Goal: Information Seeking & Learning: Learn about a topic

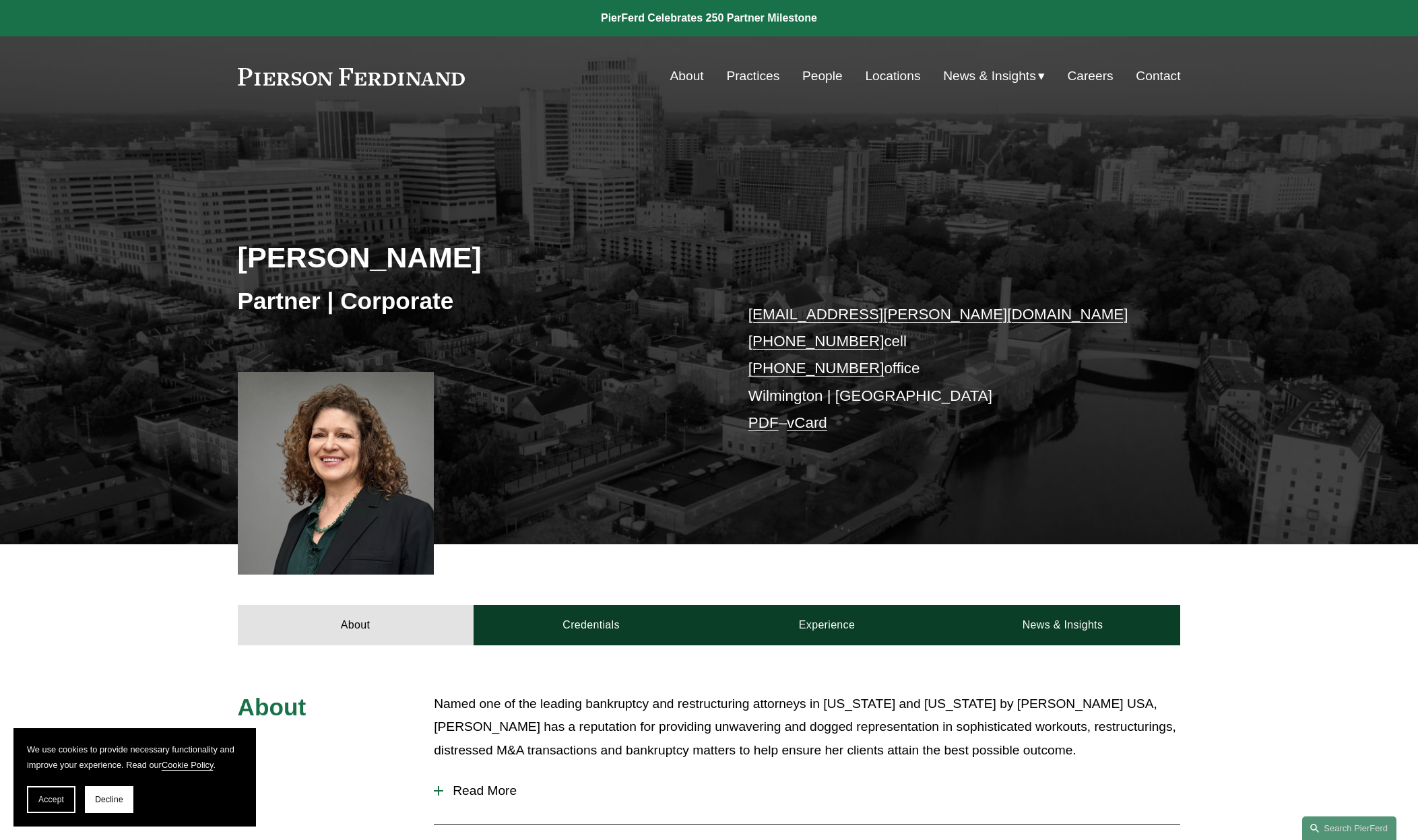
click at [677, 76] on link "About" at bounding box center [687, 76] width 33 height 25
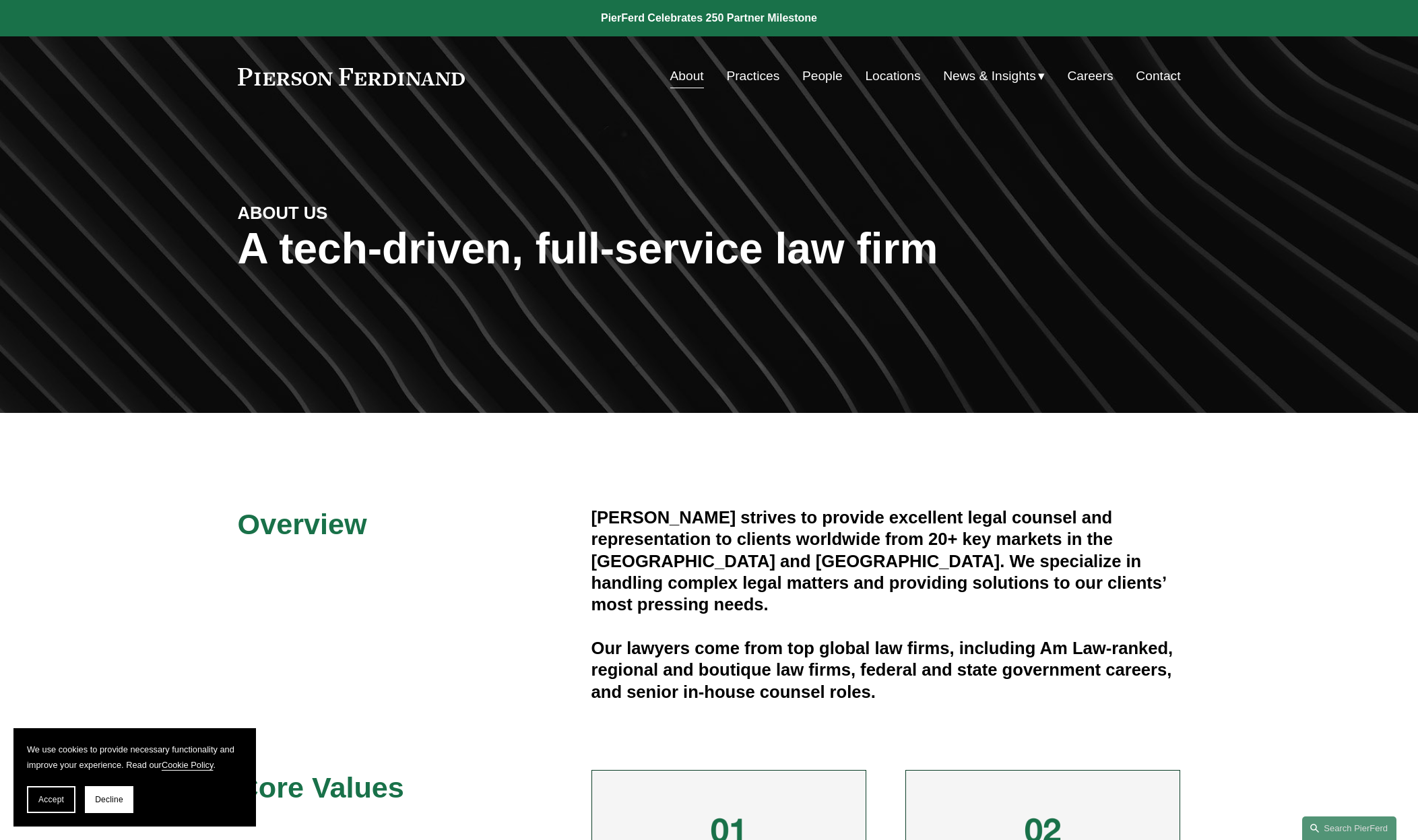
click at [749, 76] on link "Practices" at bounding box center [753, 76] width 53 height 25
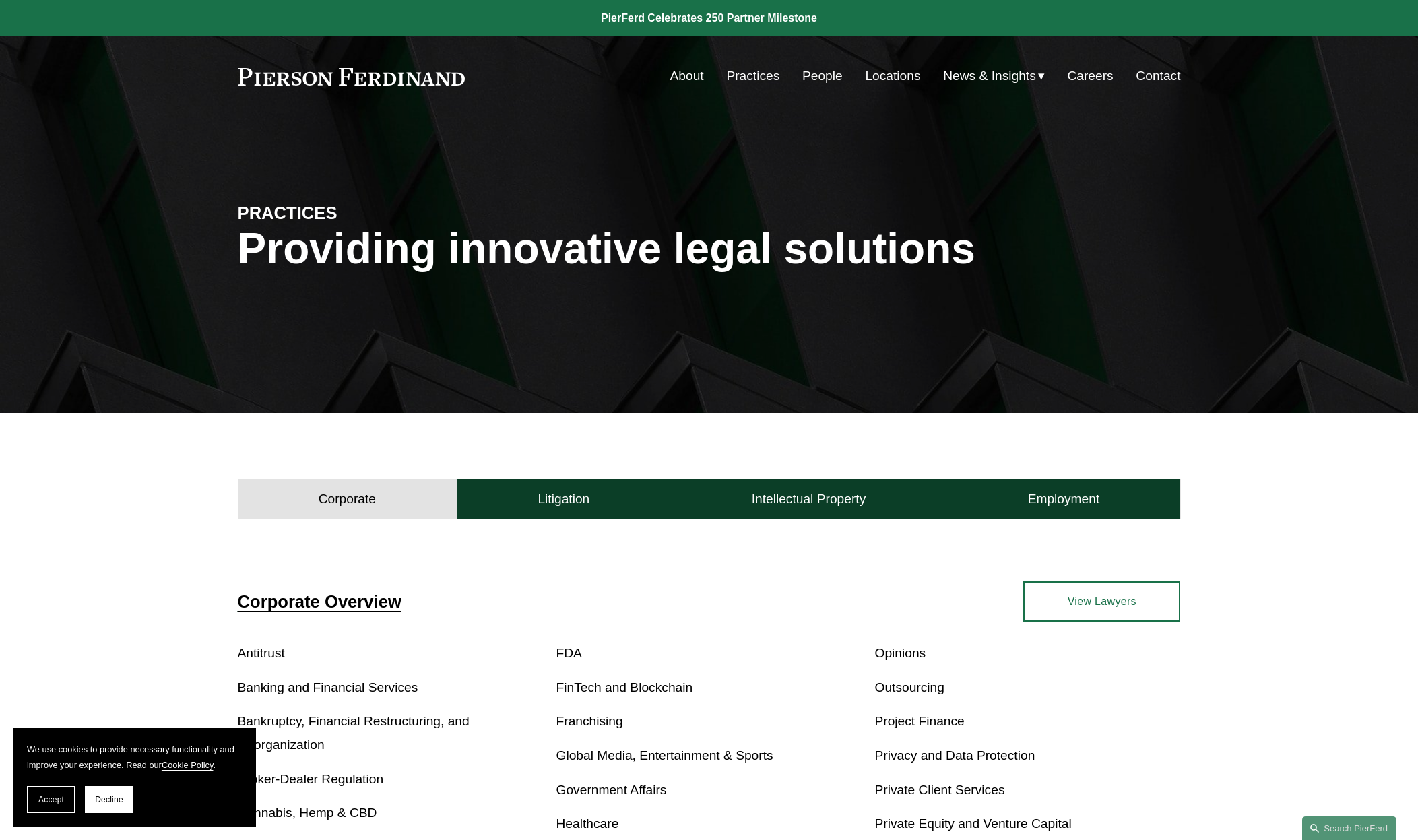
click at [810, 78] on link "People" at bounding box center [822, 76] width 40 height 25
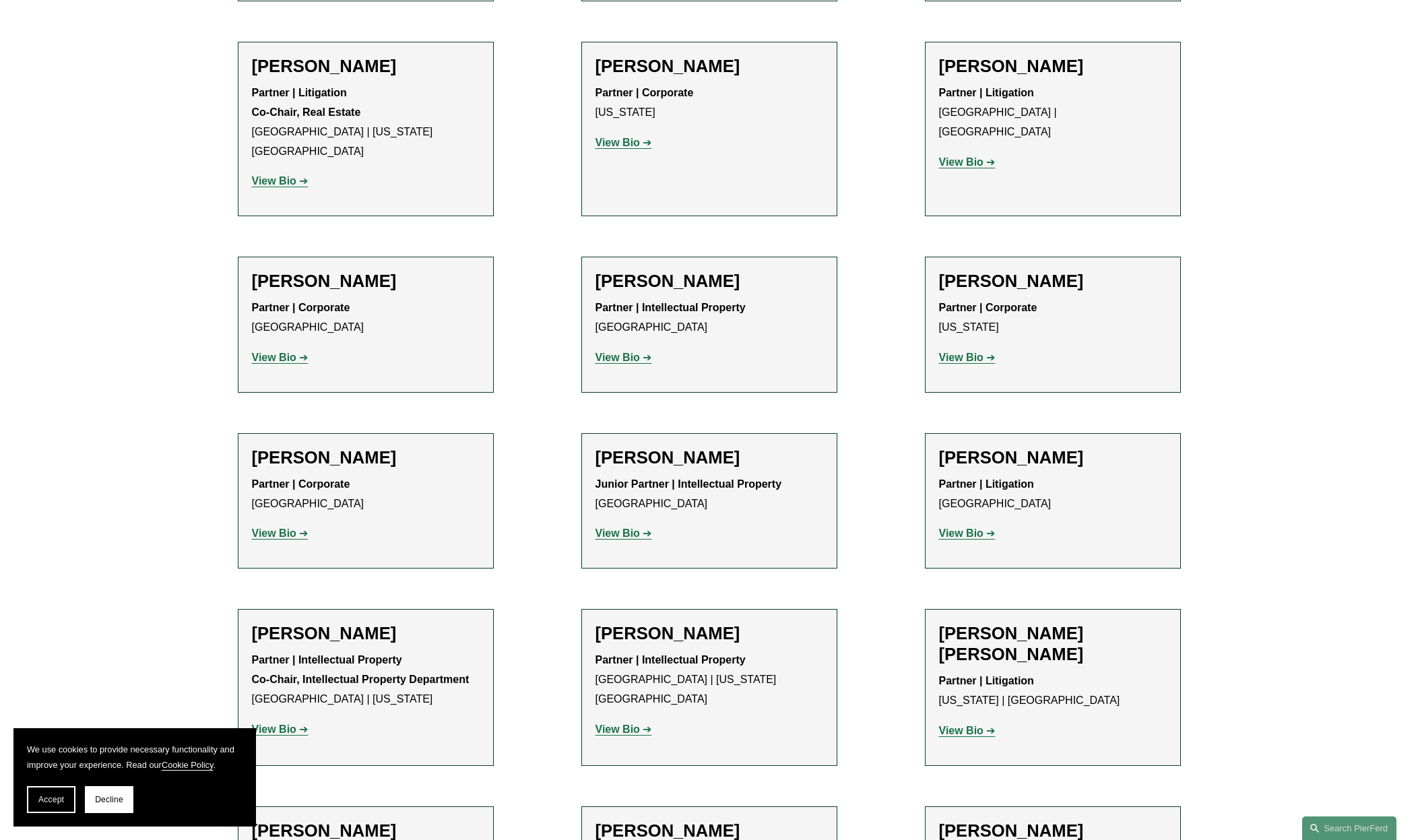
scroll to position [8443, 0]
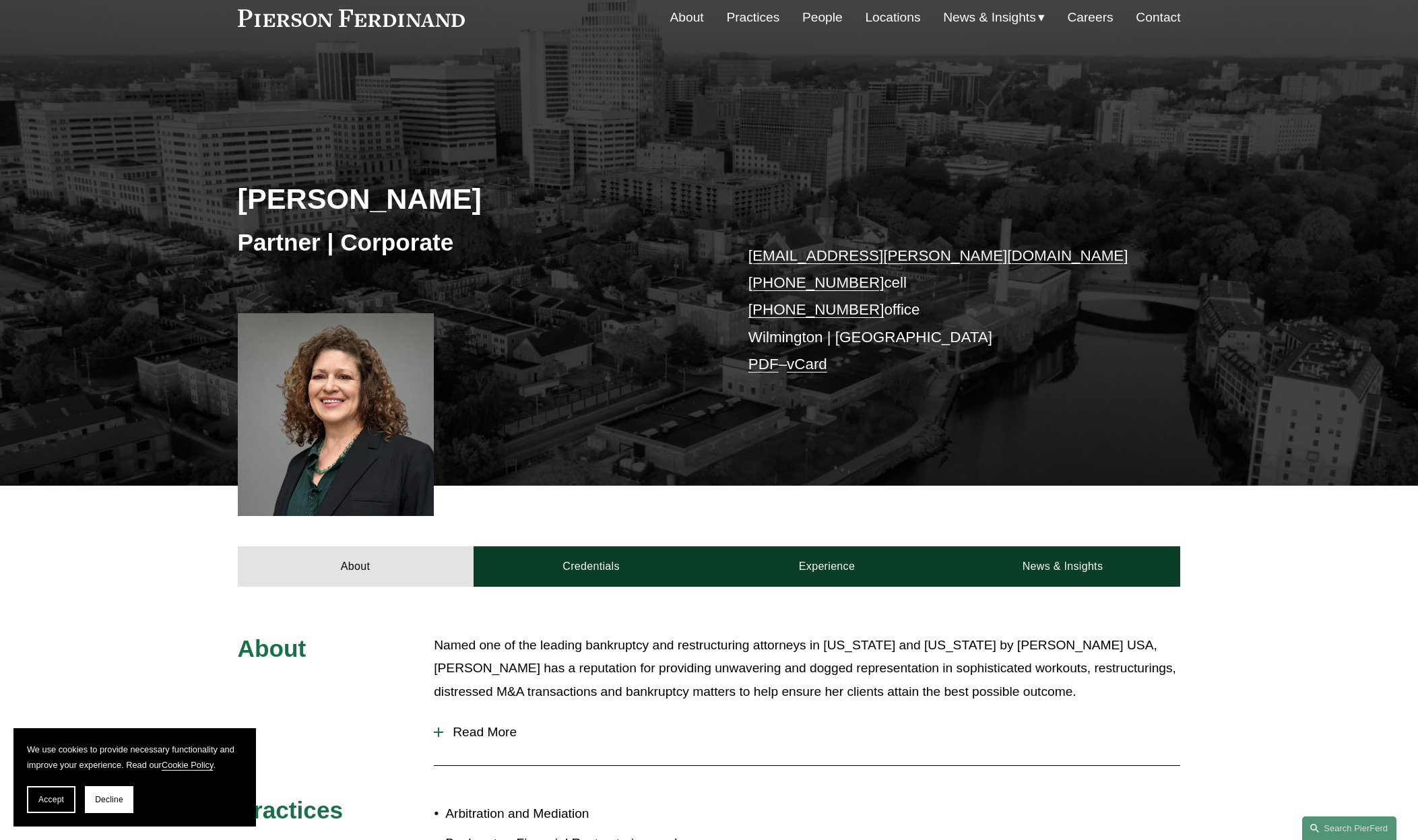
scroll to position [168, 0]
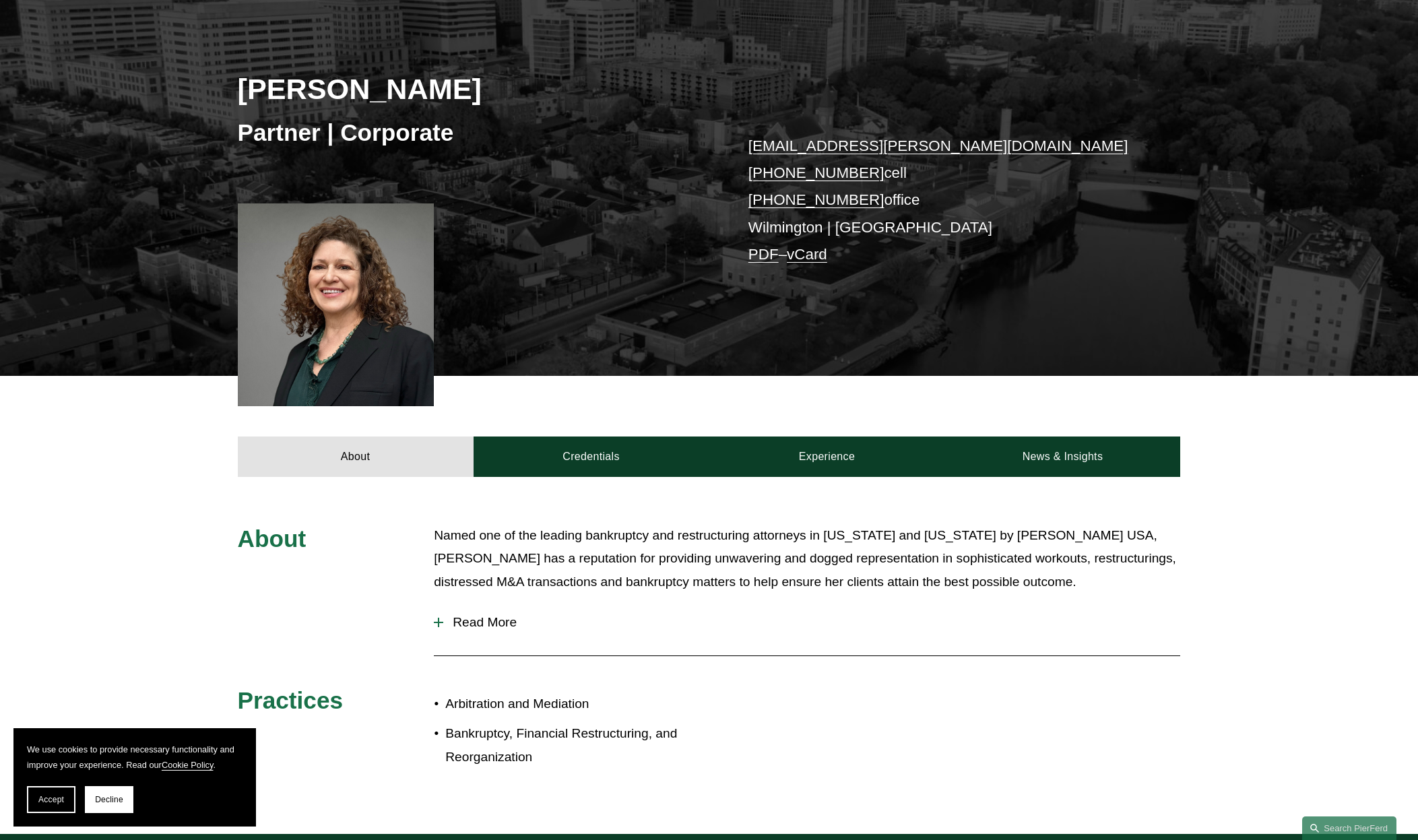
click at [462, 621] on span "Read More" at bounding box center [812, 622] width 737 height 15
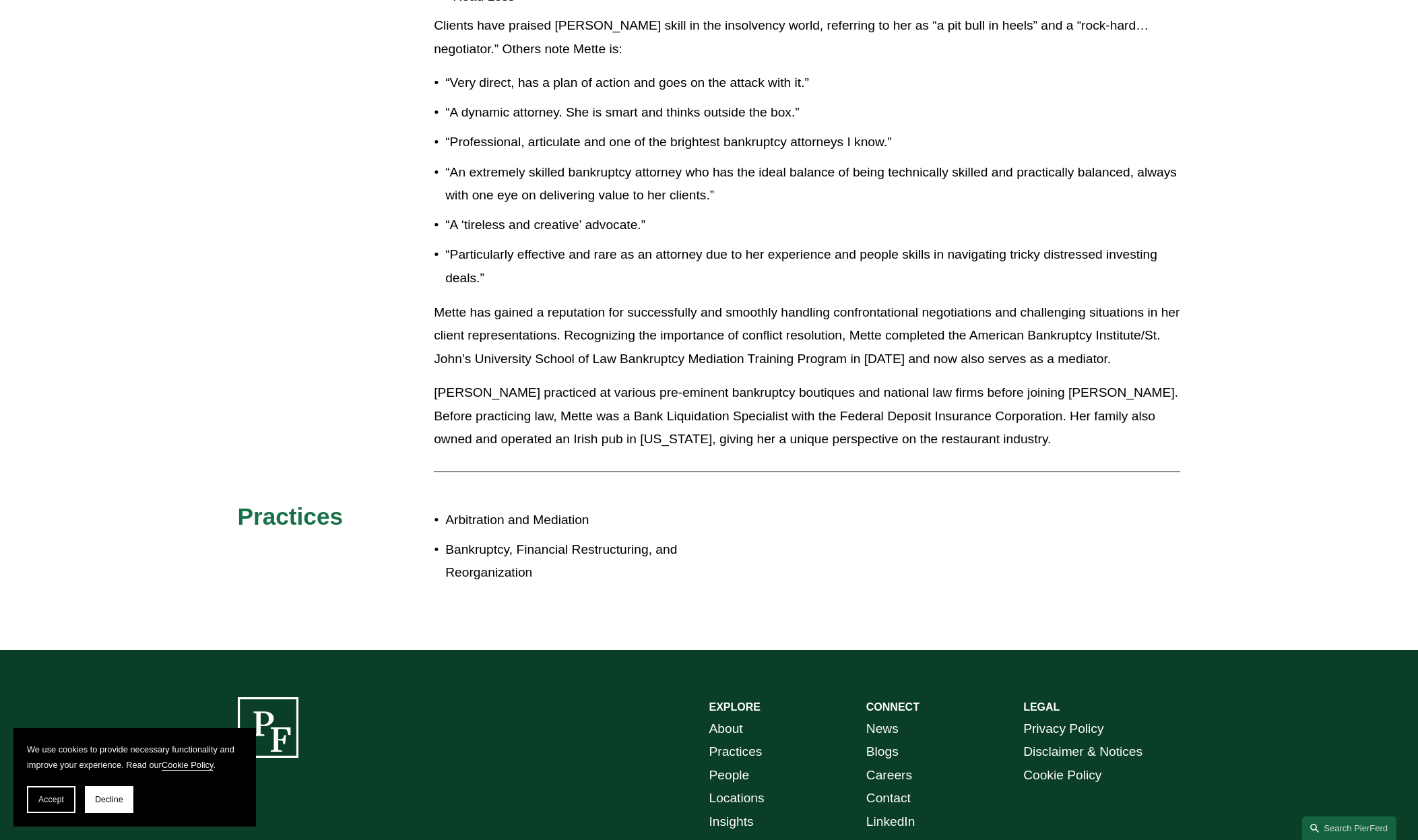
scroll to position [376, 0]
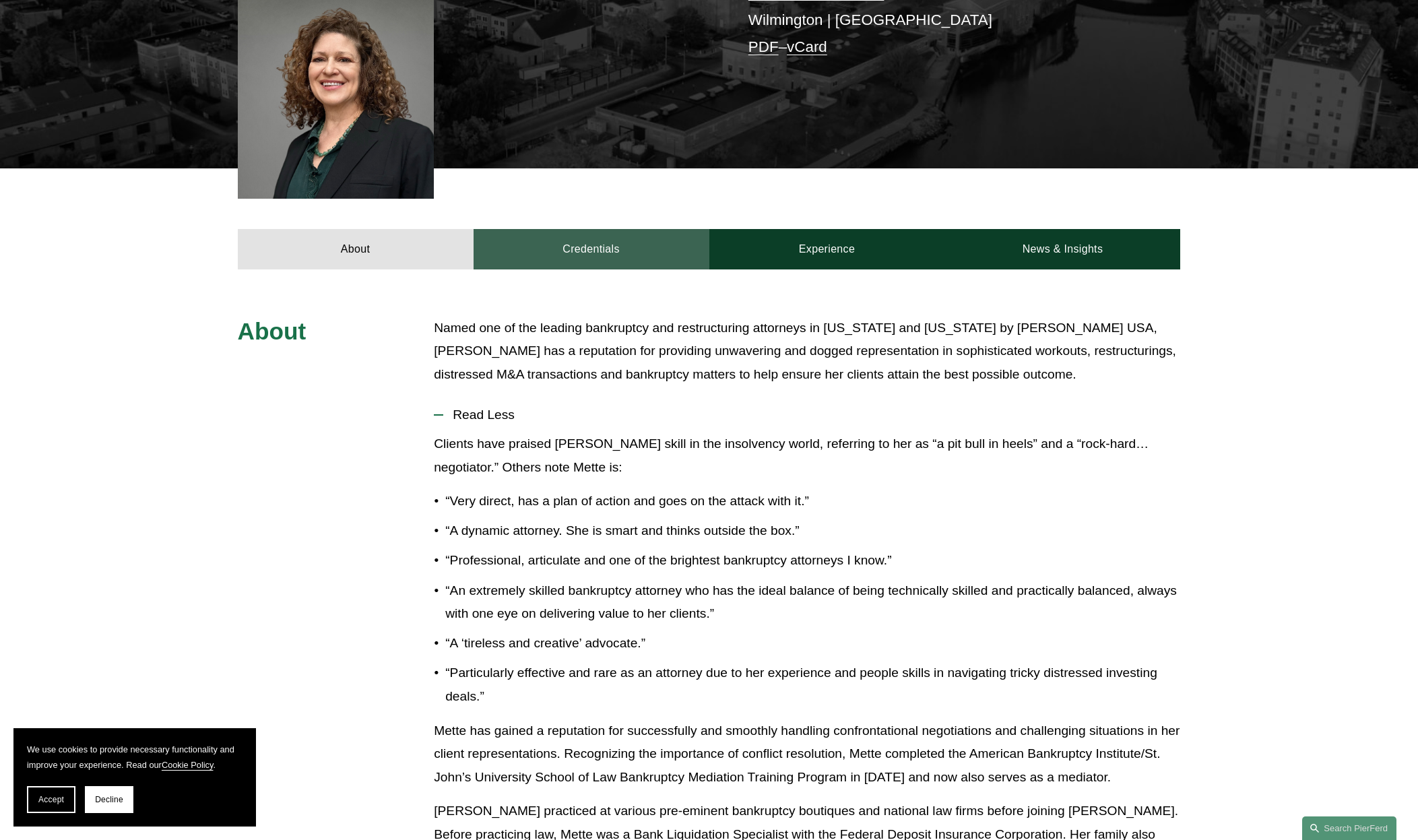
click at [557, 248] on link "Credentials" at bounding box center [591, 249] width 236 height 40
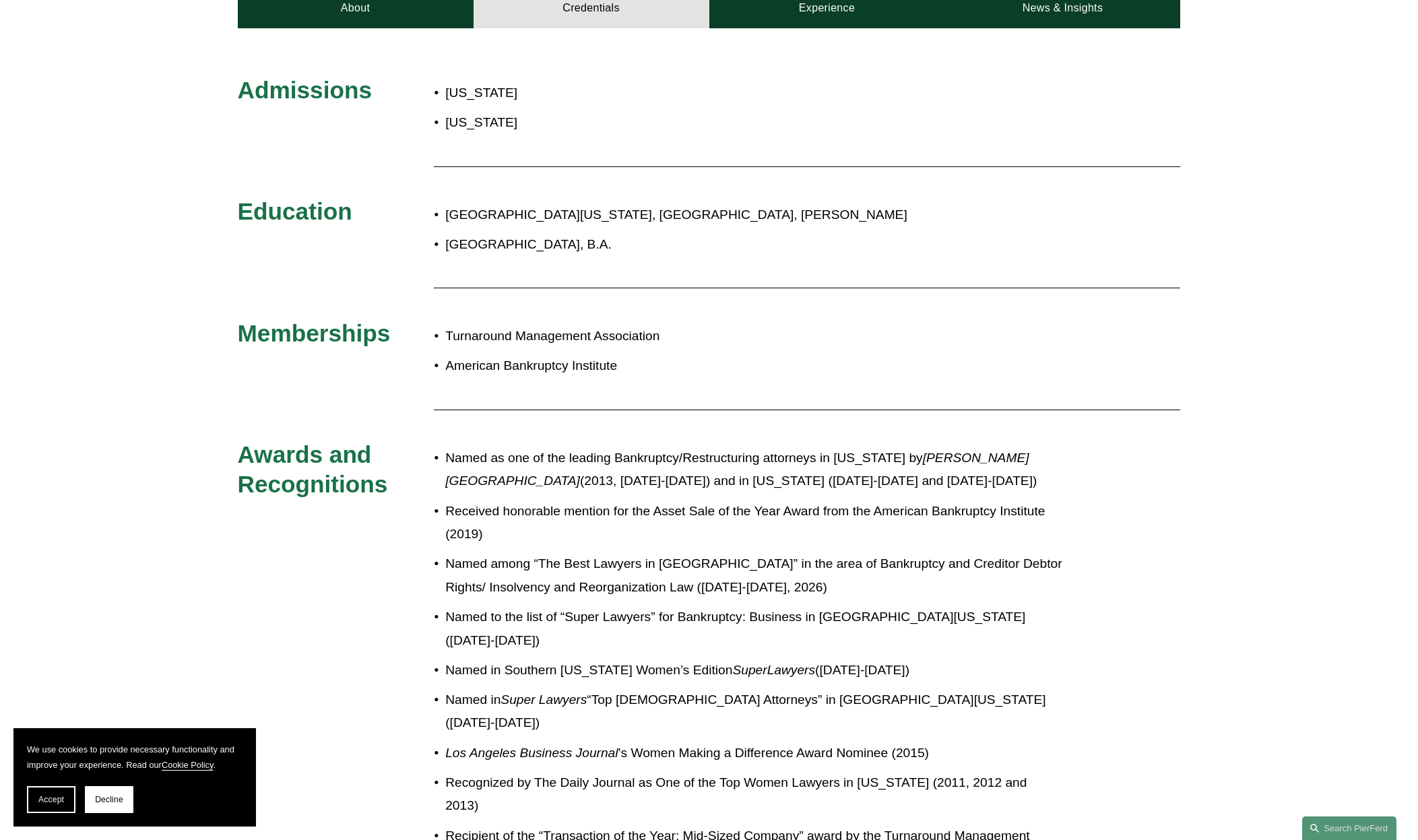
scroll to position [81, 0]
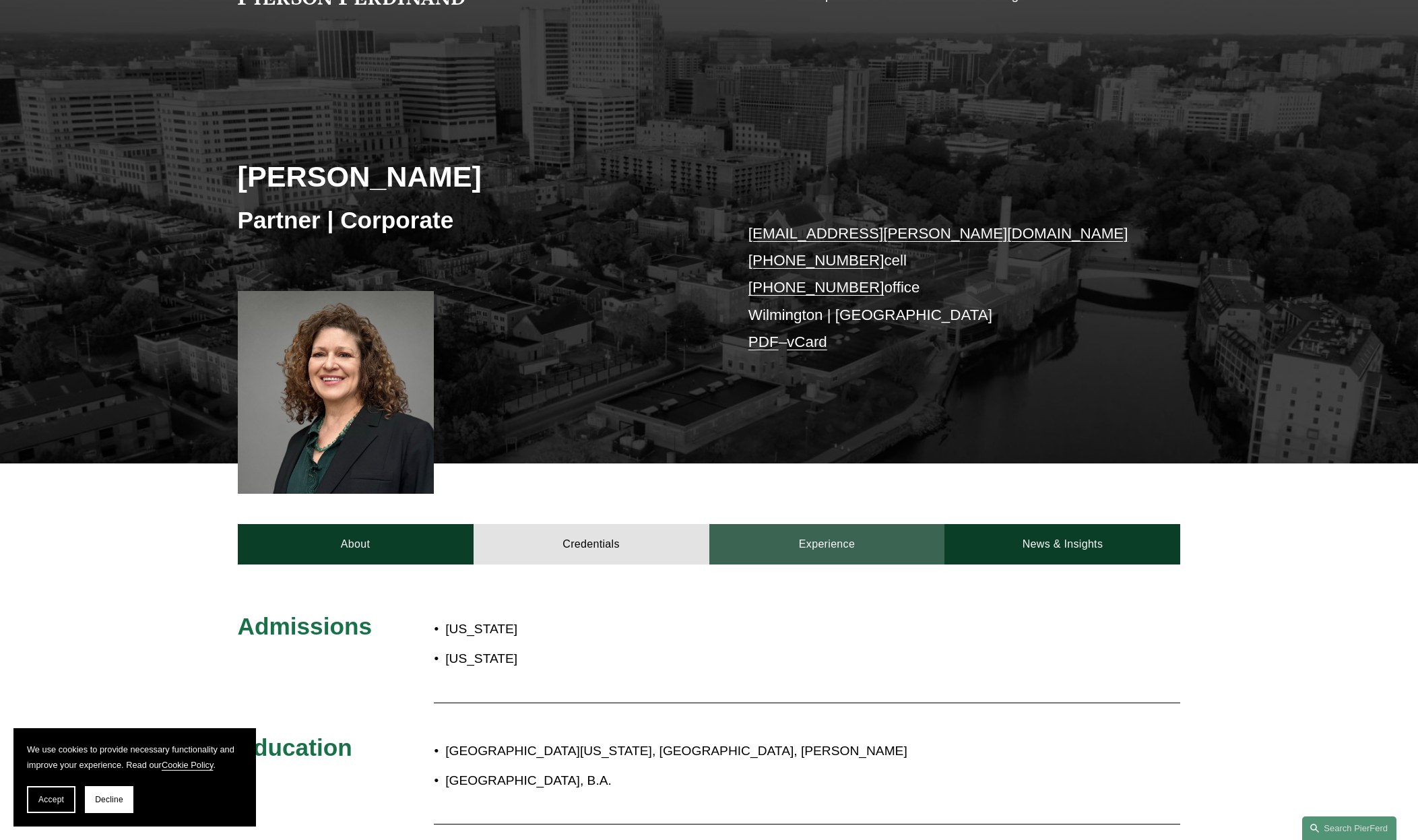
click at [827, 544] on link "Experience" at bounding box center [827, 543] width 236 height 40
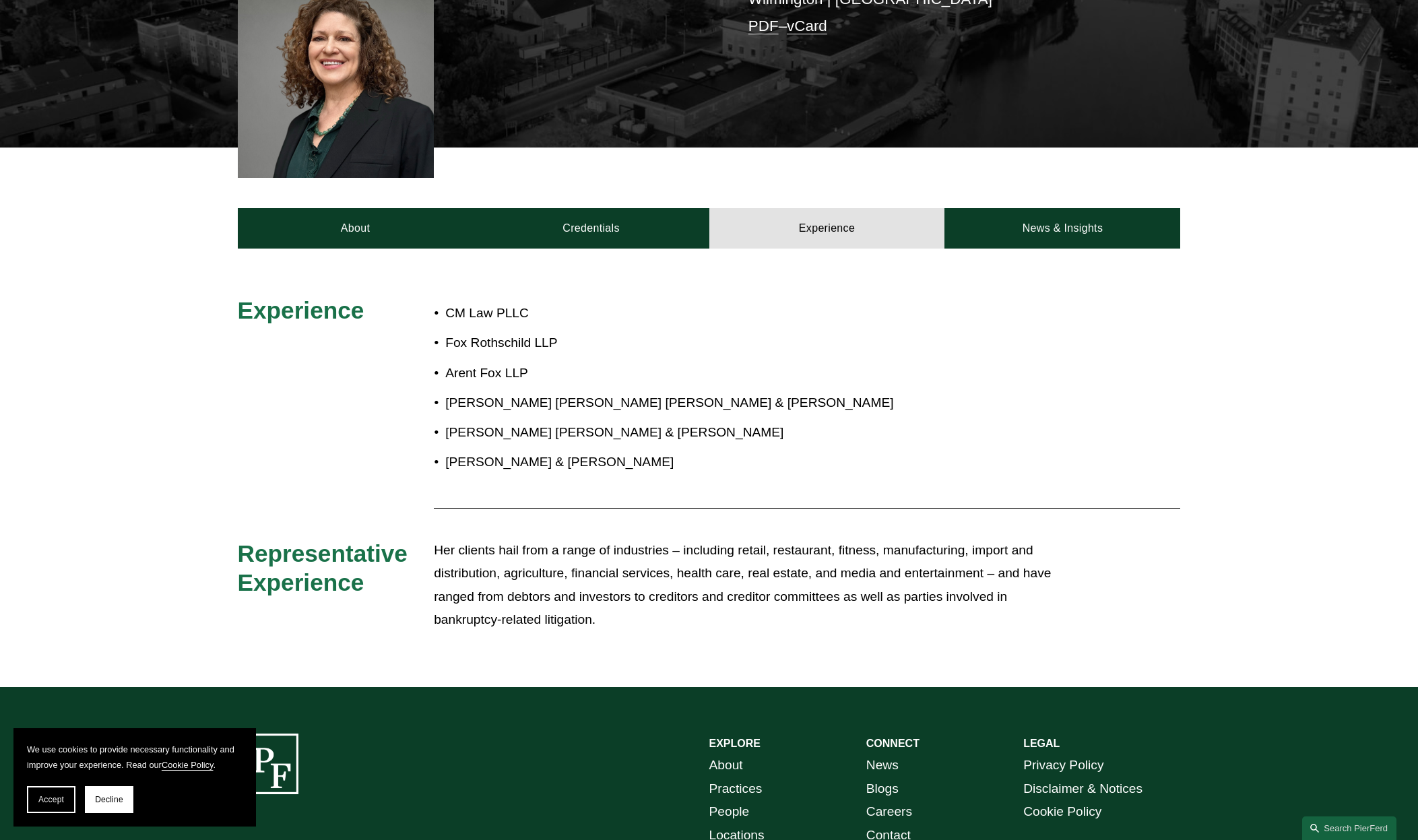
scroll to position [3, 0]
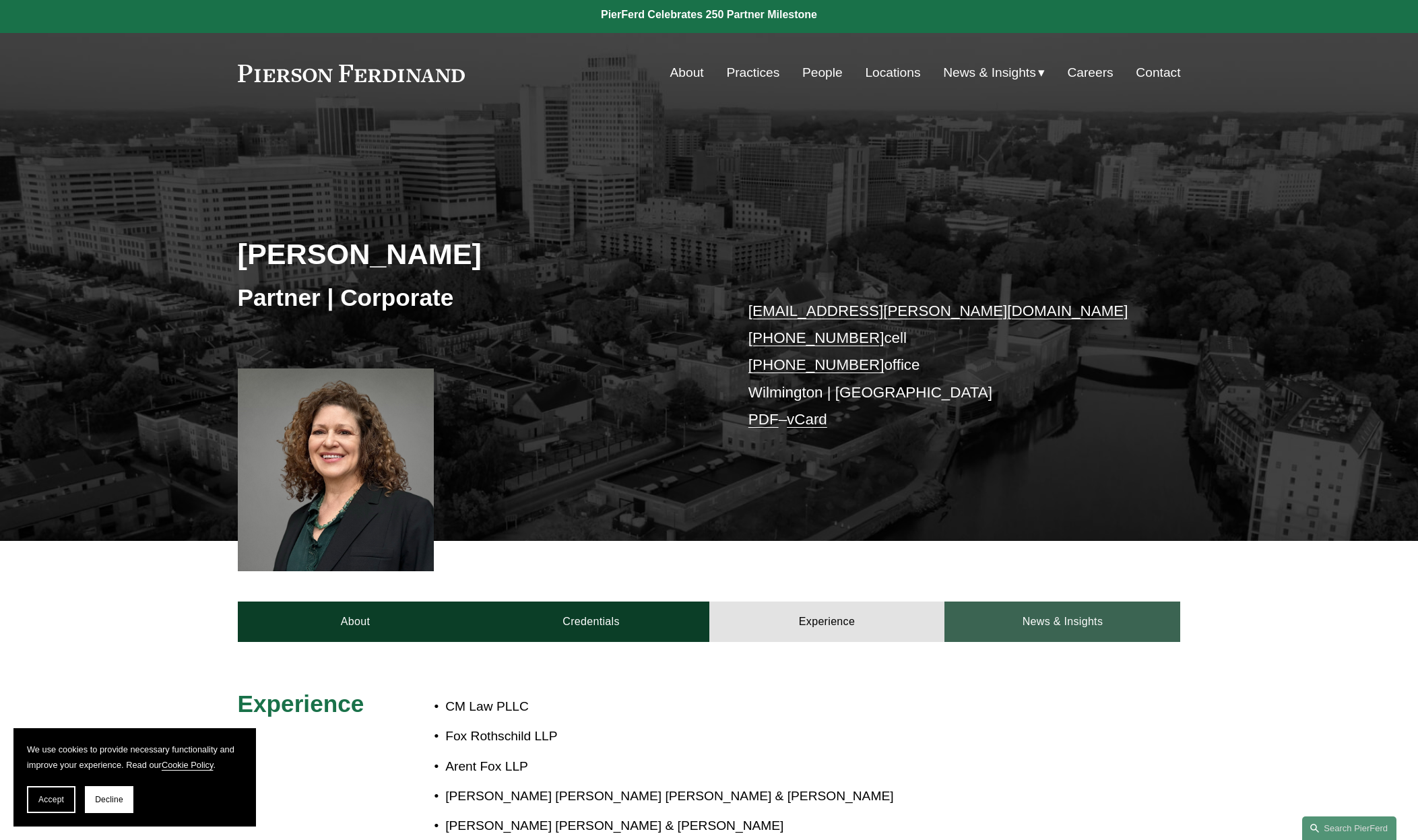
click at [1059, 634] on link "News & Insights" at bounding box center [1063, 621] width 236 height 40
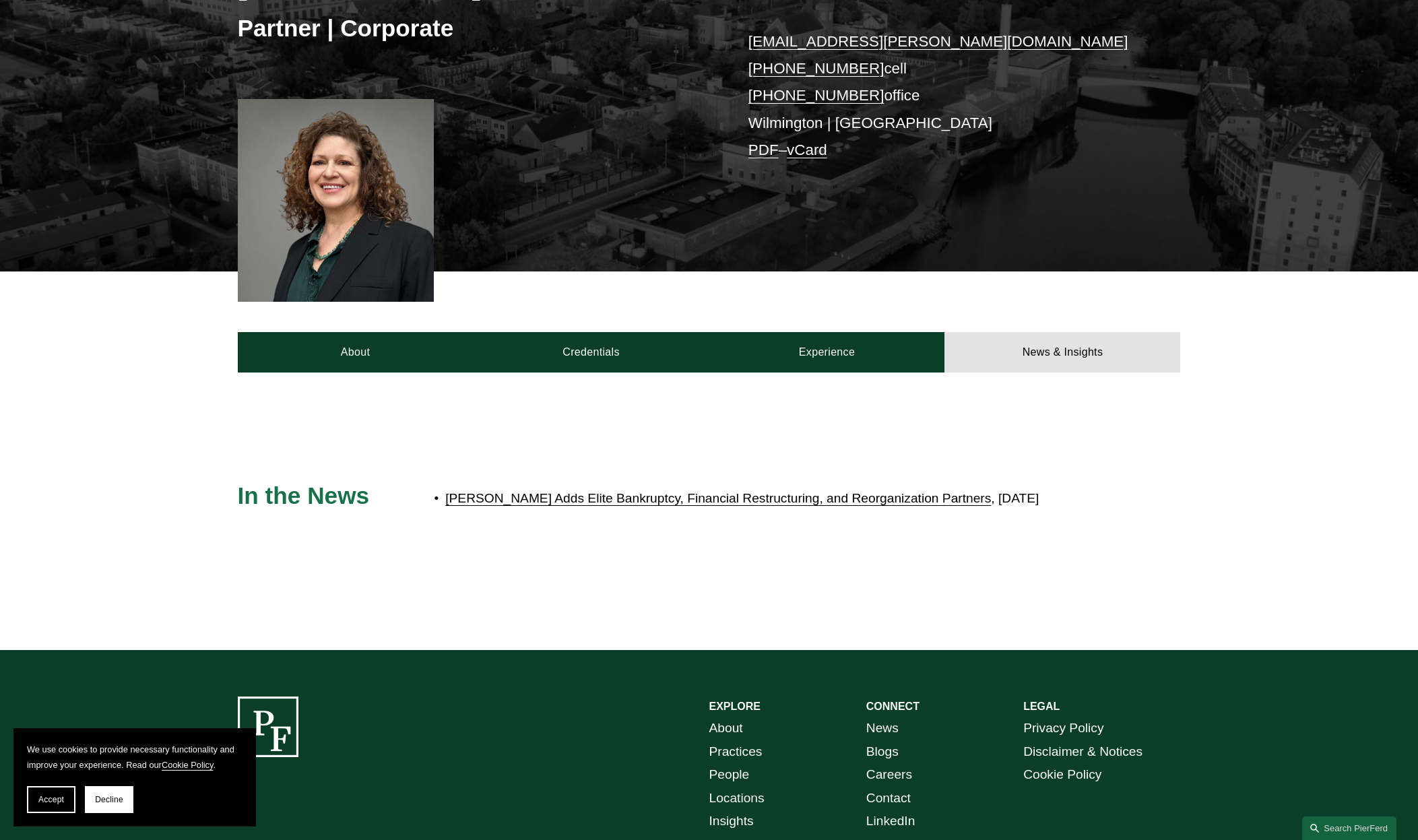
scroll to position [284, 0]
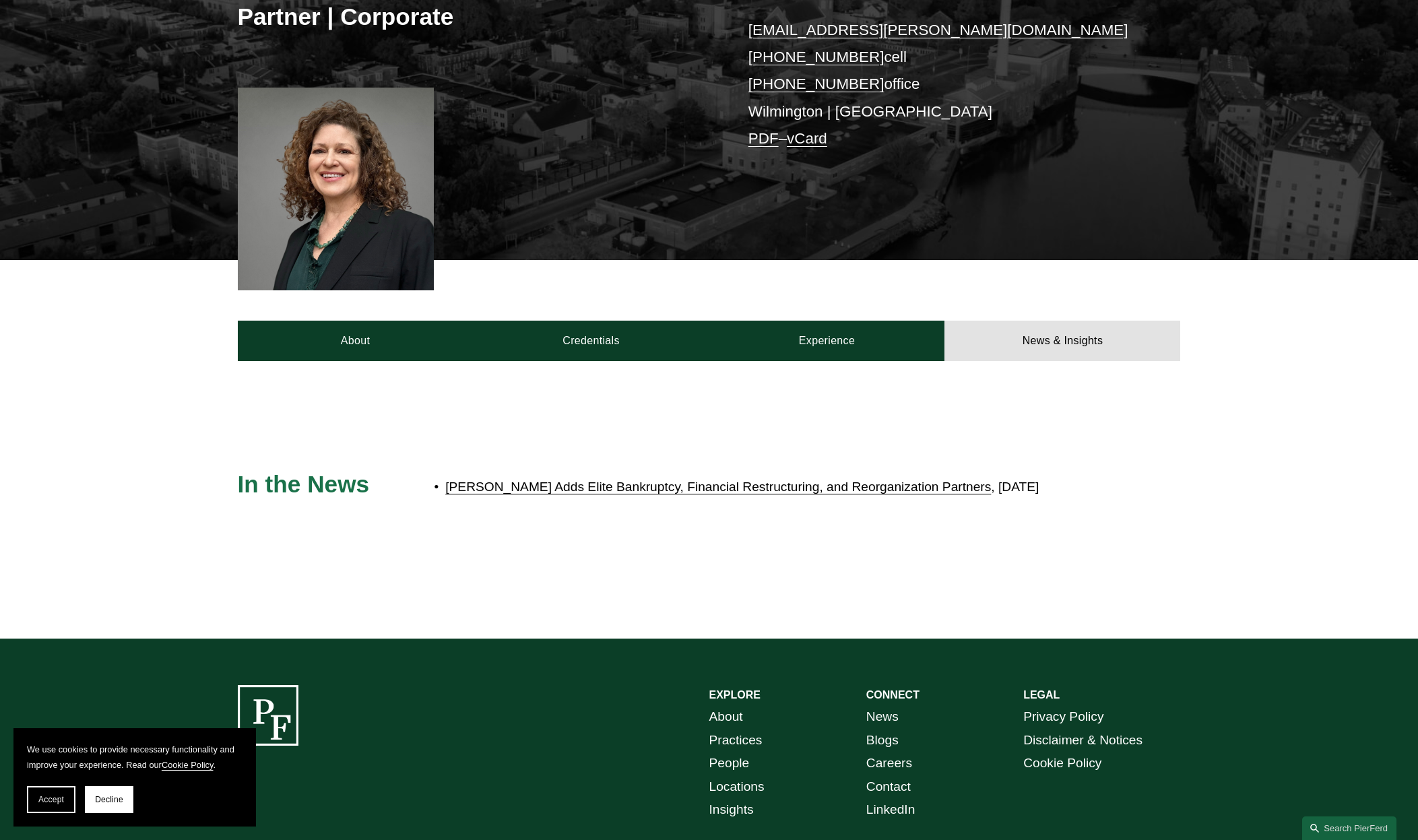
click at [804, 485] on link "[PERSON_NAME] Adds Elite Bankruptcy, Financial Restructuring, and Reorganizatio…" at bounding box center [718, 487] width 545 height 14
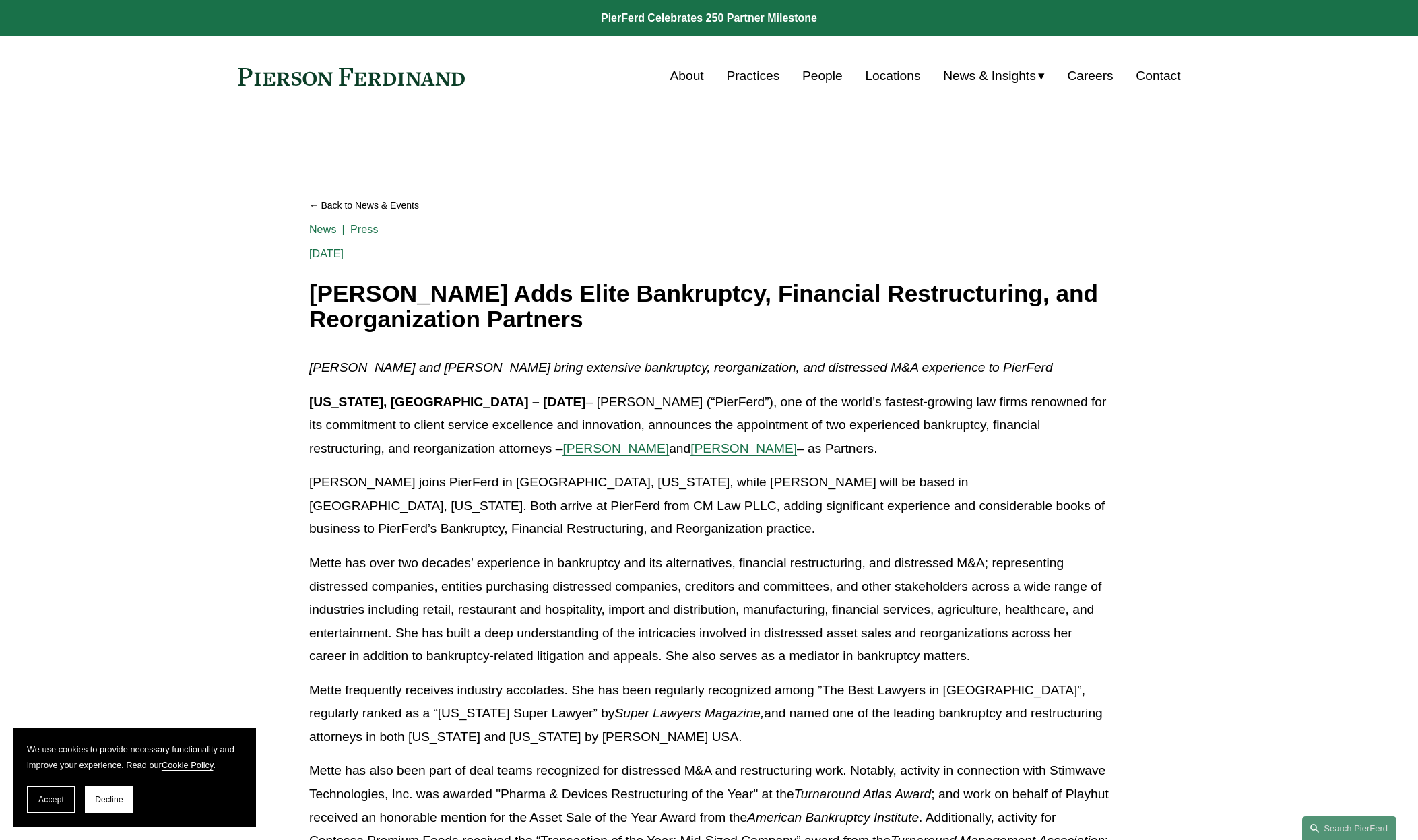
click at [678, 78] on link "About" at bounding box center [687, 76] width 33 height 25
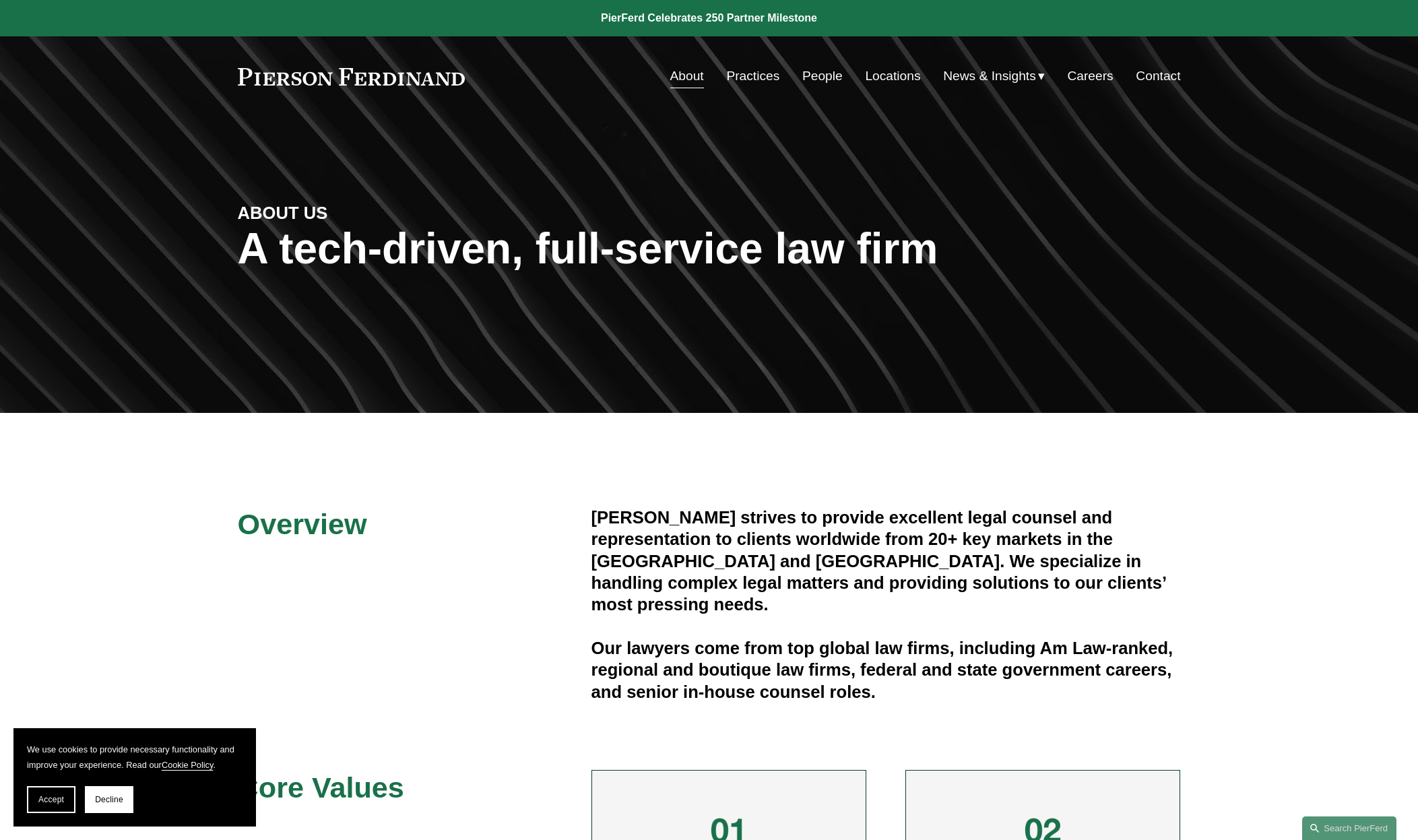
click at [1083, 74] on link "Careers" at bounding box center [1090, 76] width 46 height 25
